Goal: Find specific page/section

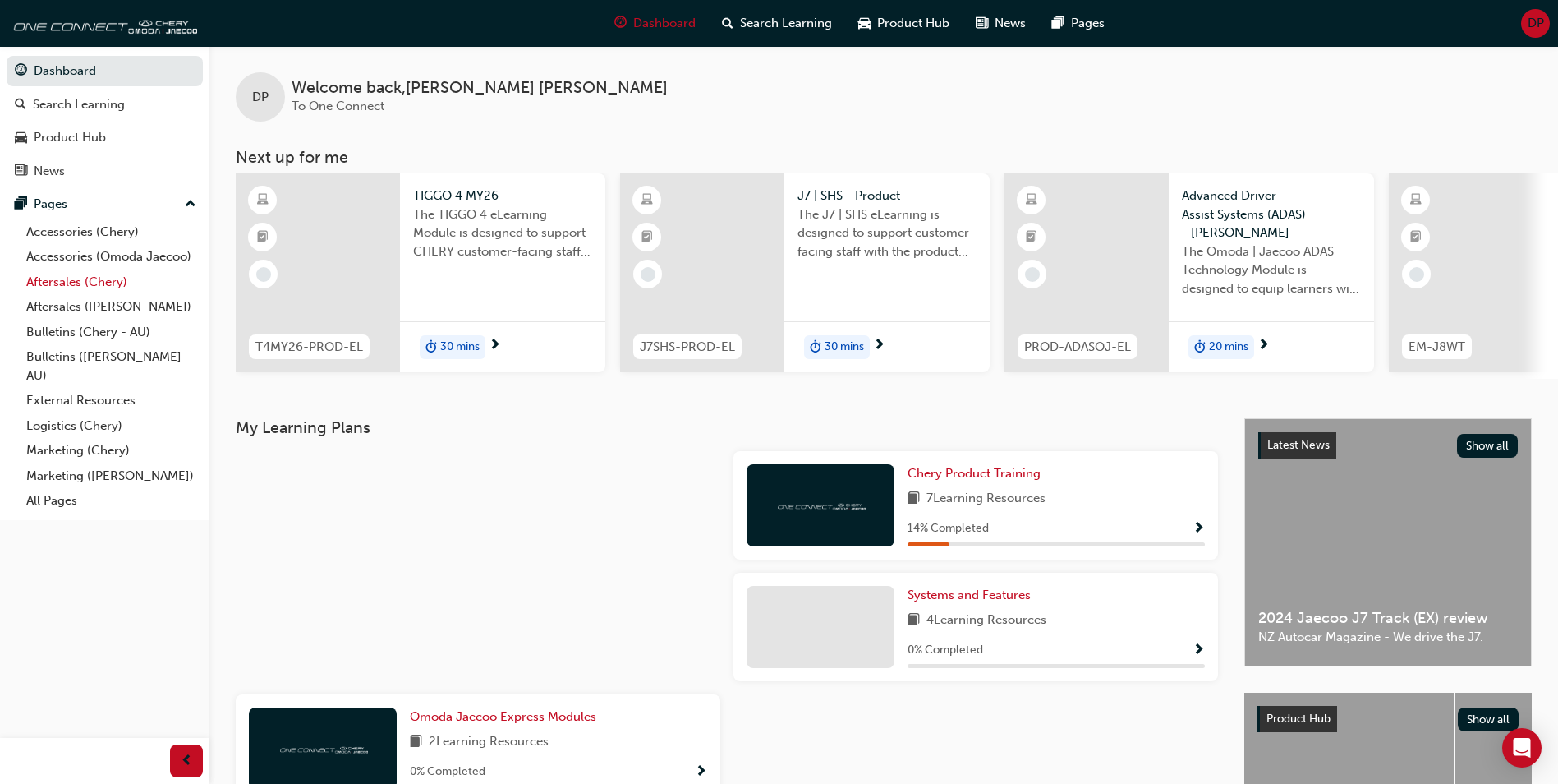
click at [94, 279] on link "Aftersales (Chery)" at bounding box center [112, 282] width 183 height 26
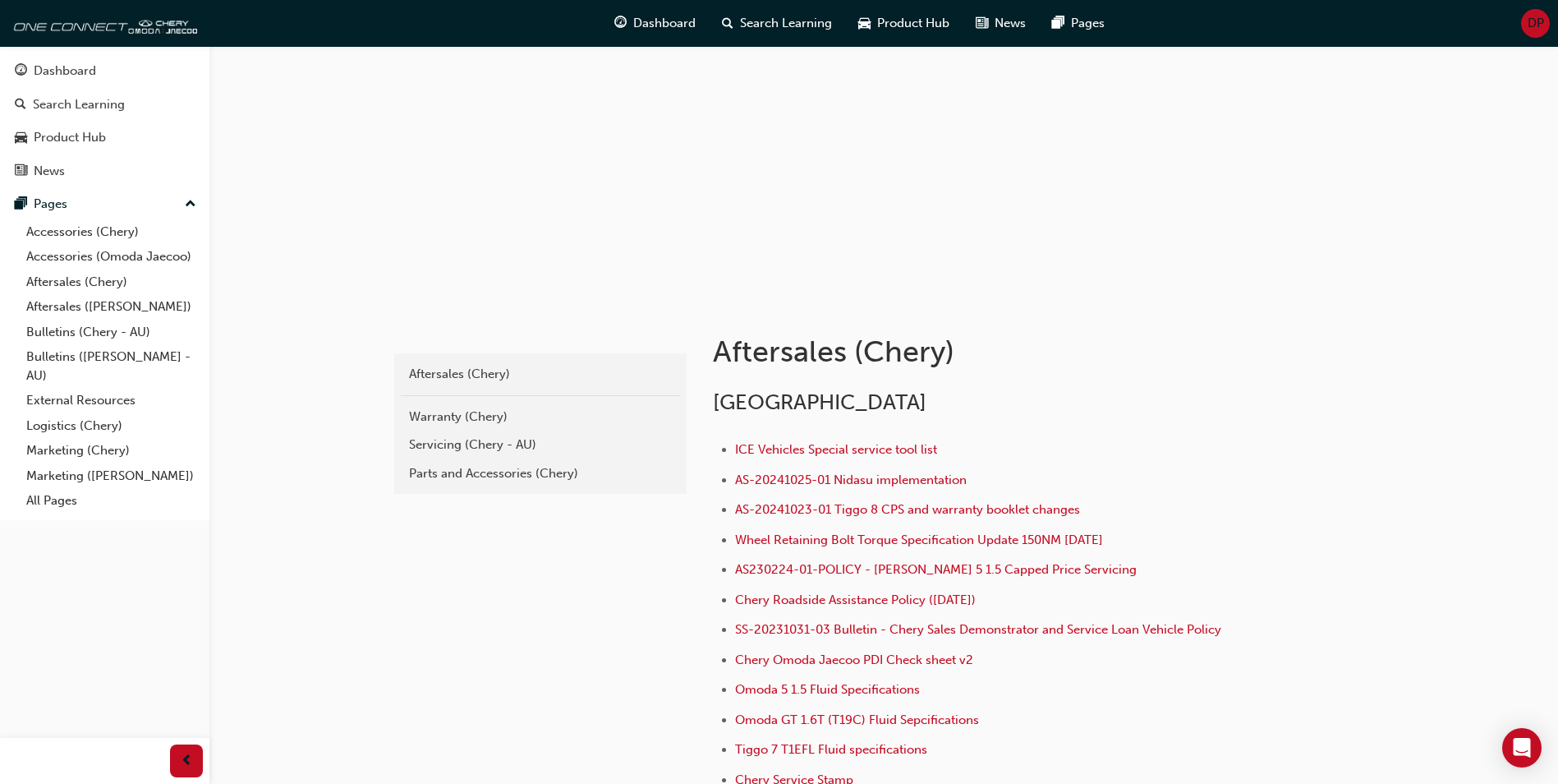
scroll to position [246, 0]
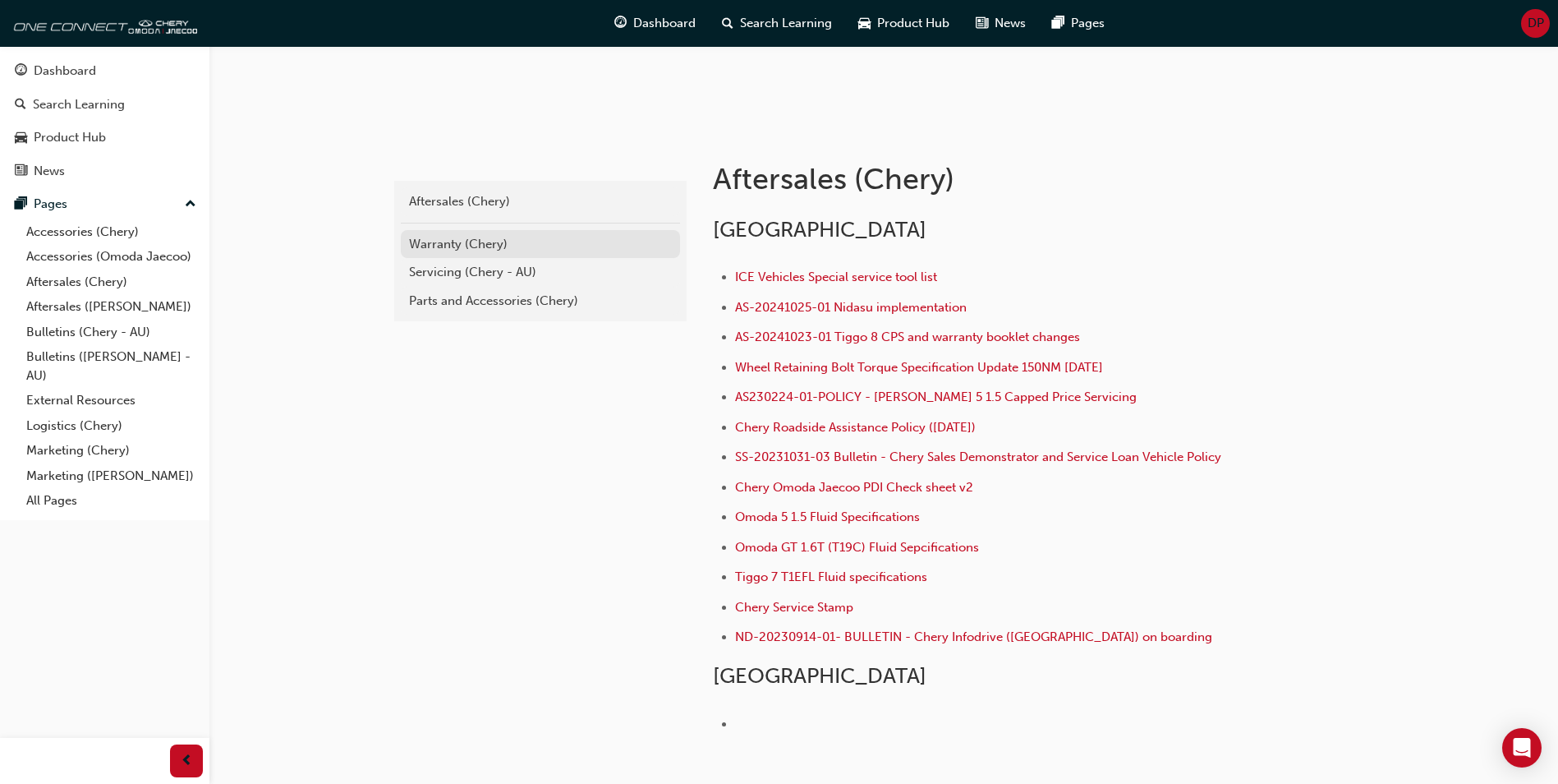
click at [443, 243] on div "Warranty (Chery)" at bounding box center [540, 244] width 263 height 19
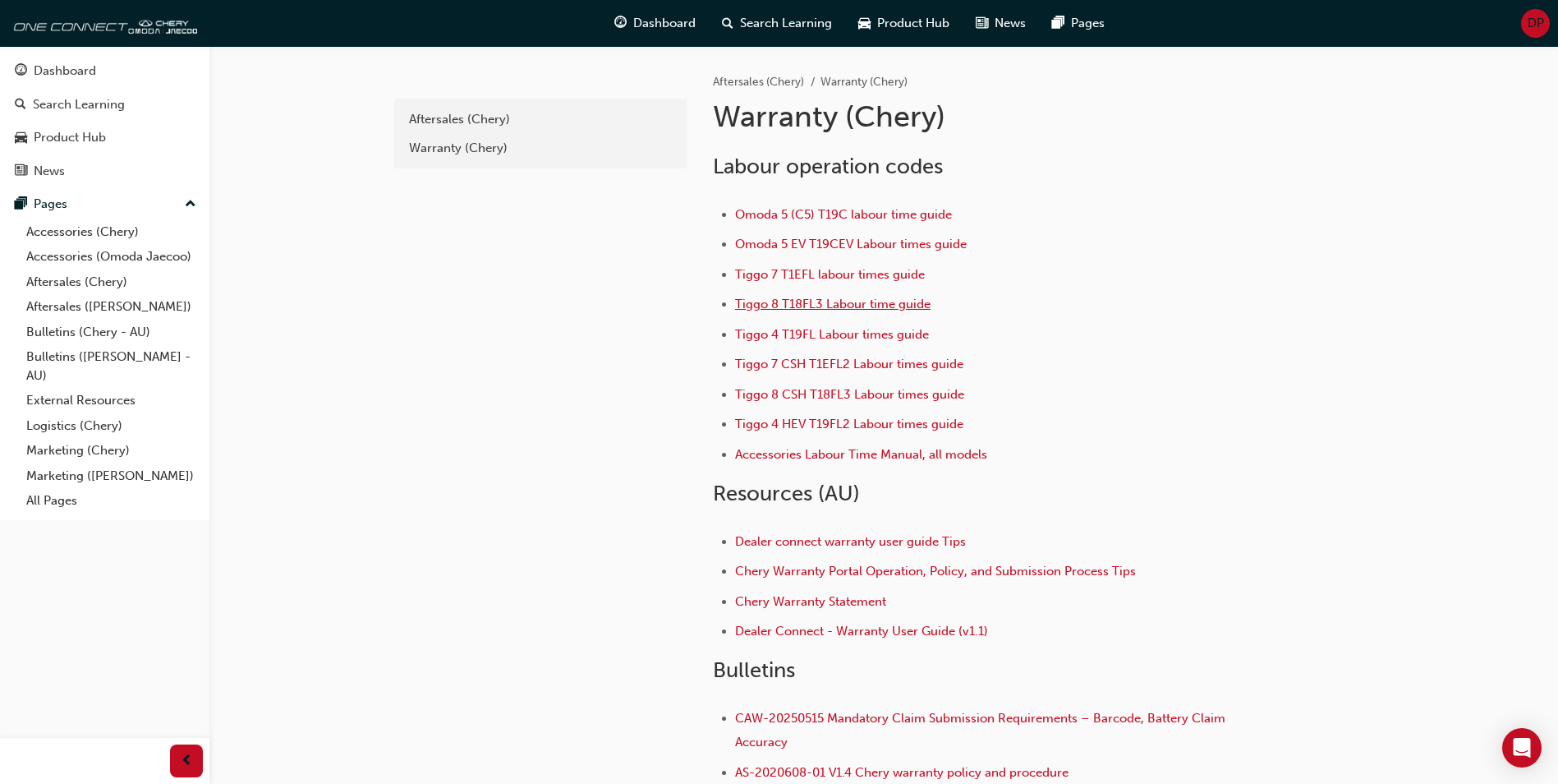
click at [805, 306] on span "Tiggo 8 T18FL3 Labour time guide" at bounding box center [833, 304] width 195 height 15
